Goal: Find specific fact: Find specific fact

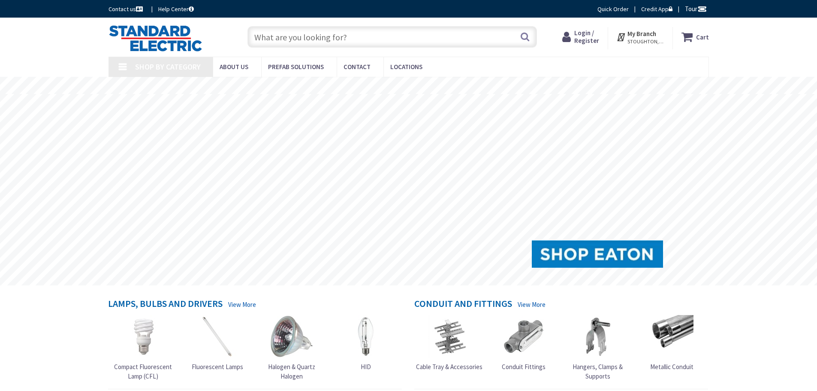
type input "[GEOGRAPHIC_DATA], [GEOGRAPHIC_DATA]"
click at [307, 34] on input "text" at bounding box center [393, 36] width 290 height 21
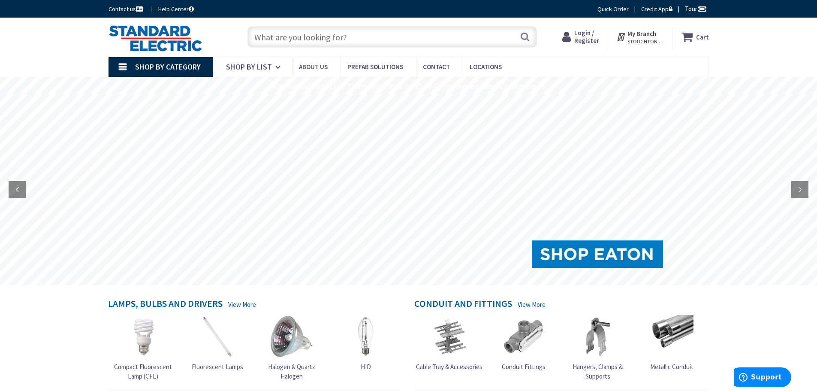
paste input "D223NRB"
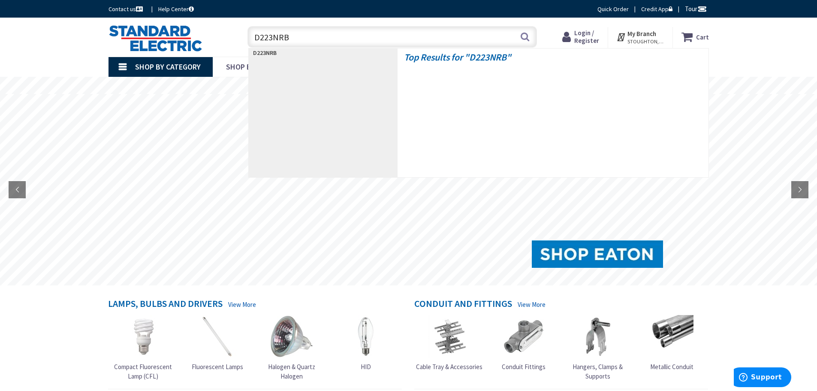
drag, startPoint x: 313, startPoint y: 42, endPoint x: 185, endPoint y: 44, distance: 127.9
click at [185, 44] on div "Toggle Nav D223NRB D223NRB Search Cart My Cart Close" at bounding box center [408, 37] width 613 height 29
type input "vh223nrb"
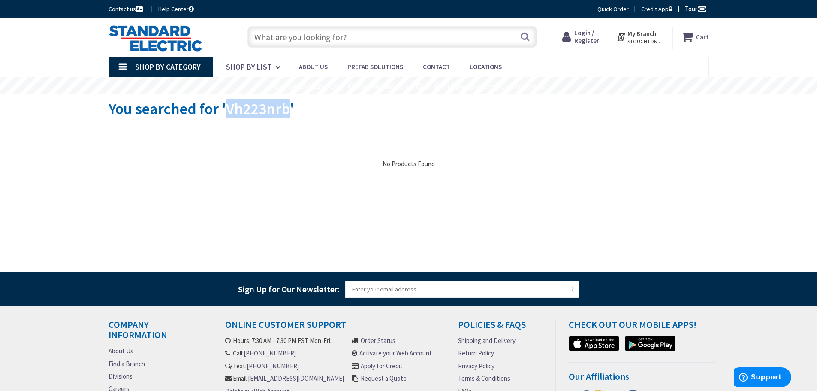
drag, startPoint x: 289, startPoint y: 112, endPoint x: 228, endPoint y: 112, distance: 60.9
click at [228, 112] on span "You searched for 'Vh223nrb'" at bounding box center [202, 108] width 186 height 19
copy span "Vh223nrb"
